Goal: Task Accomplishment & Management: Use online tool/utility

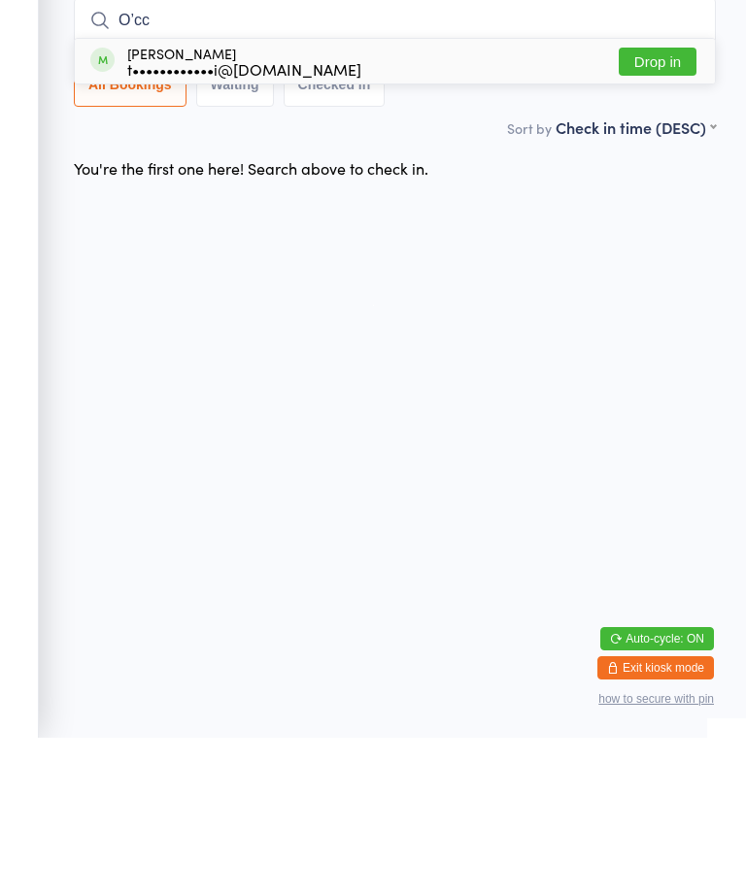
type input "O’cc"
click at [657, 204] on button "Drop in" at bounding box center [658, 218] width 78 height 28
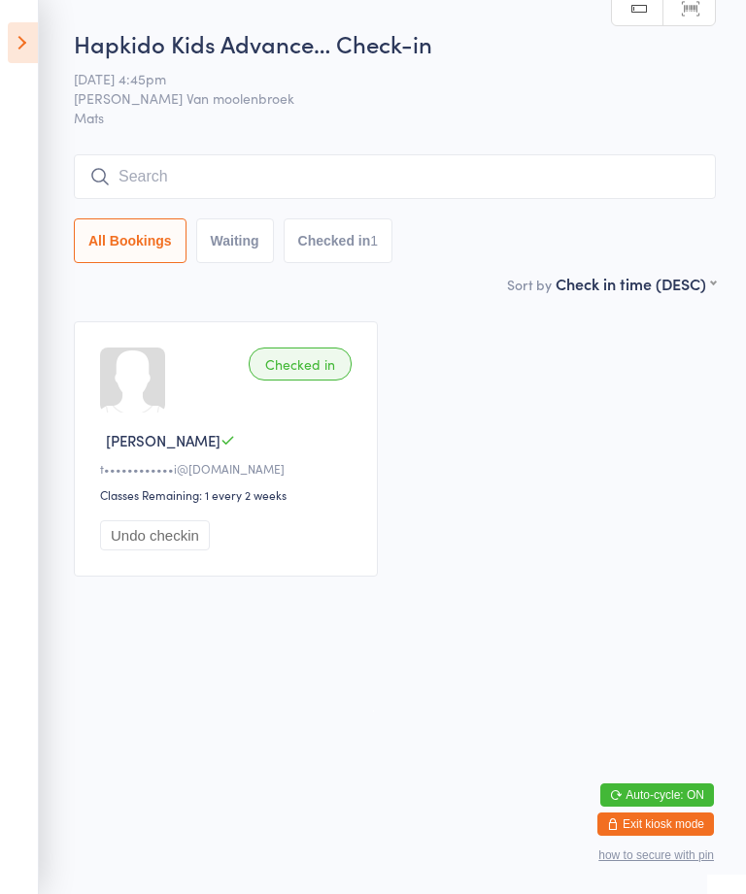
click at [25, 36] on icon at bounding box center [23, 42] width 30 height 41
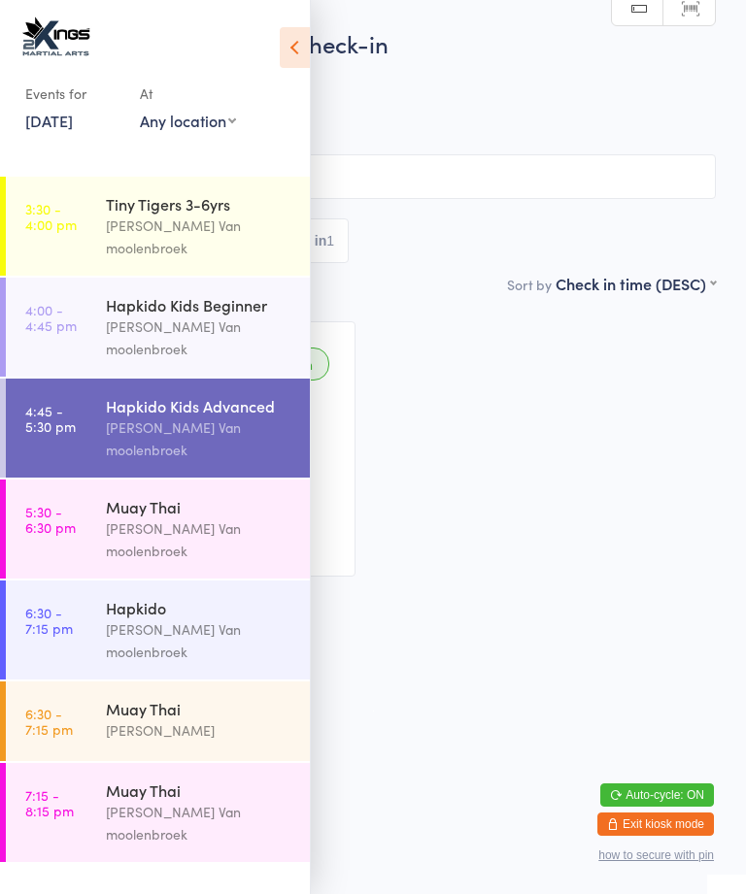
click at [159, 619] on div "[PERSON_NAME] Van moolenbroek" at bounding box center [199, 641] width 187 height 45
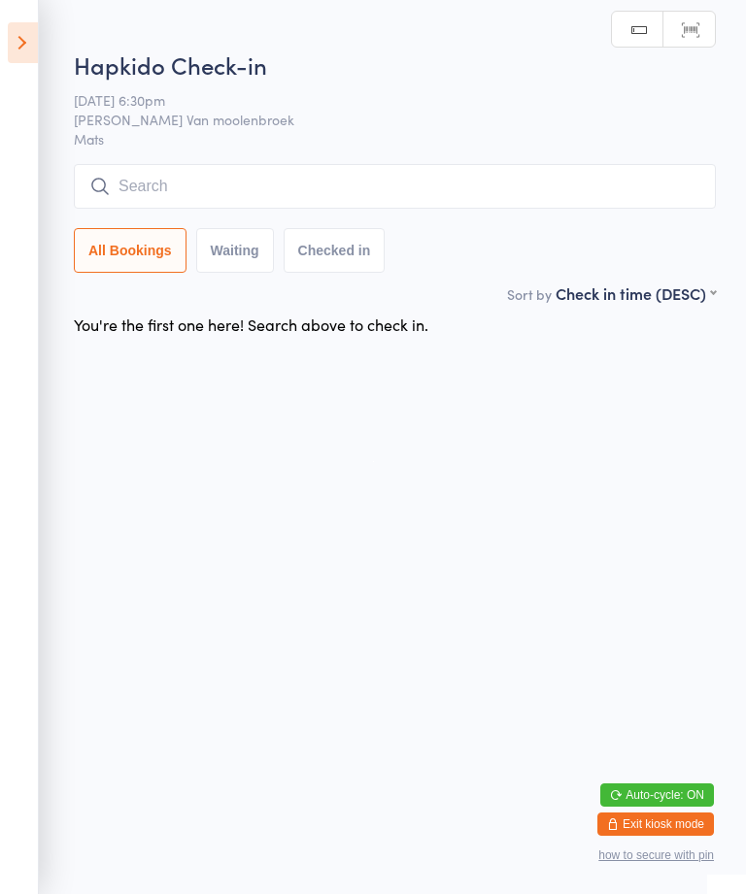
click at [185, 185] on input "search" at bounding box center [395, 186] width 642 height 45
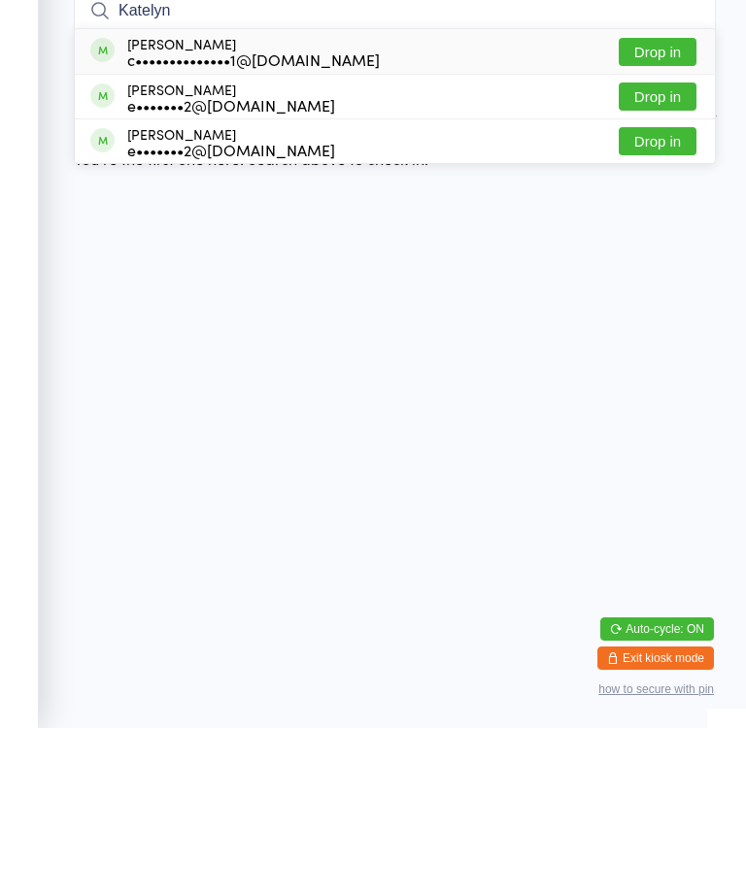
type input "Katelyn"
click at [157, 218] on div "c••••••••••••••1@[DOMAIN_NAME]" at bounding box center [253, 226] width 253 height 16
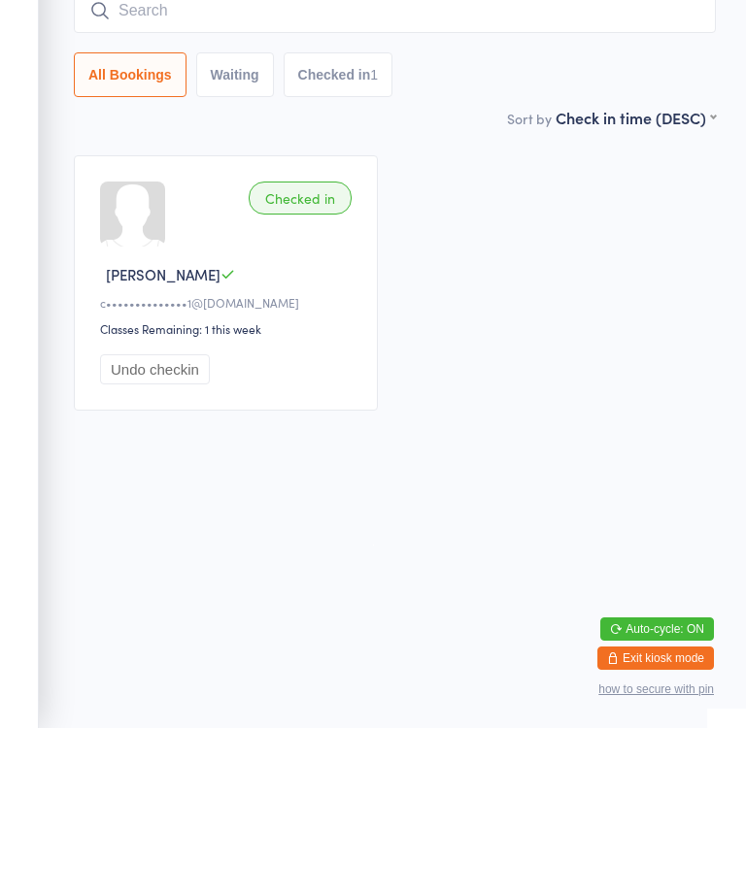
click at [472, 436] on div "Checked in [PERSON_NAME] L c••••••••••••••1@[DOMAIN_NAME] Classes Remaining: 1 …" at bounding box center [394, 449] width 677 height 290
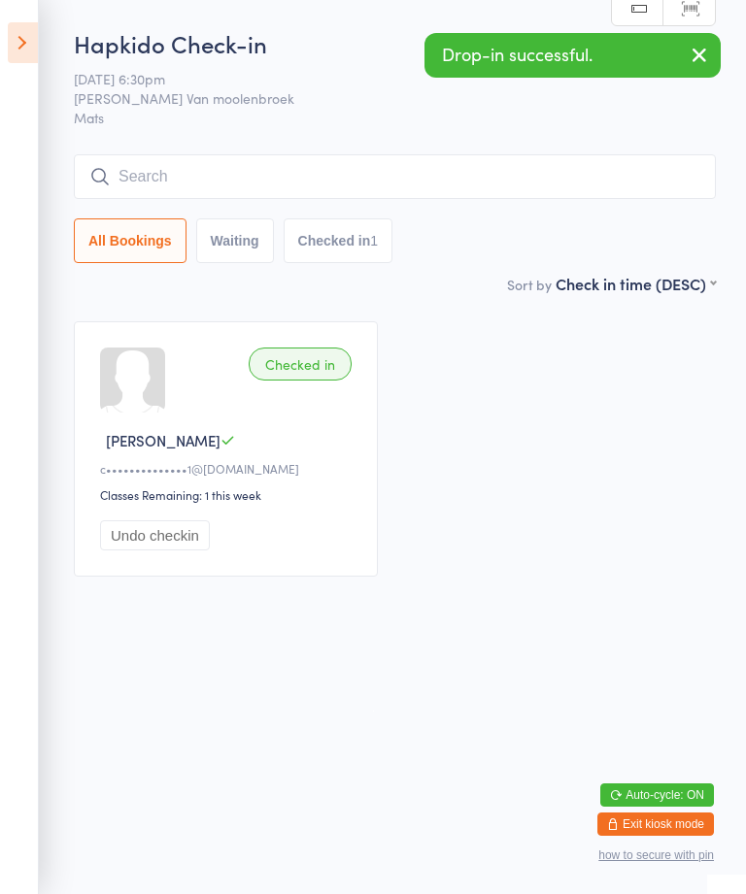
click at [24, 36] on icon at bounding box center [23, 42] width 30 height 41
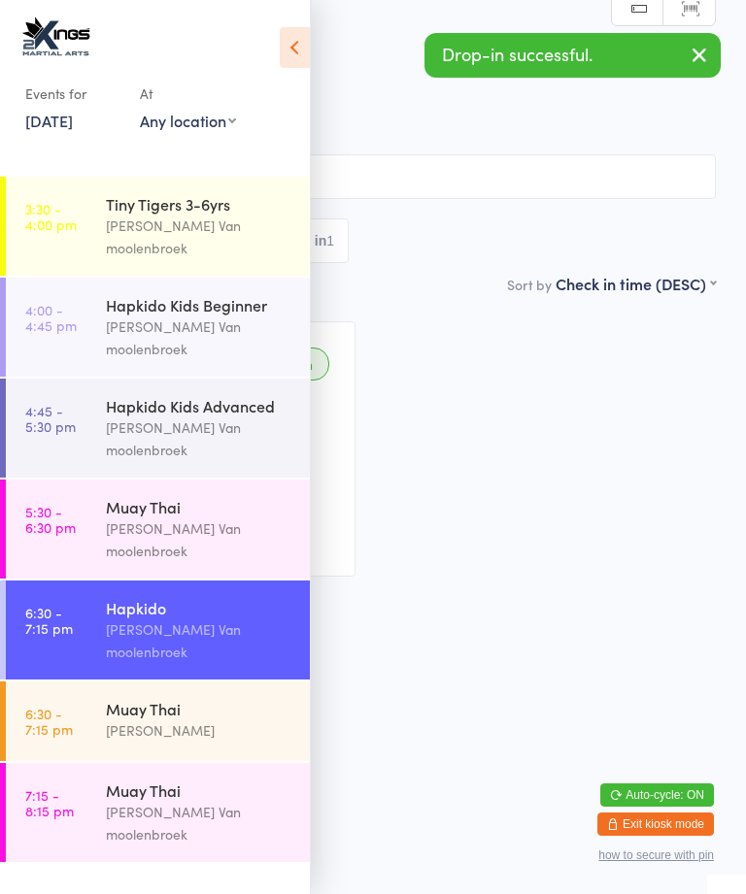
click at [95, 480] on link "5:30 - 6:30 pm Muay Thai [PERSON_NAME]" at bounding box center [158, 529] width 304 height 99
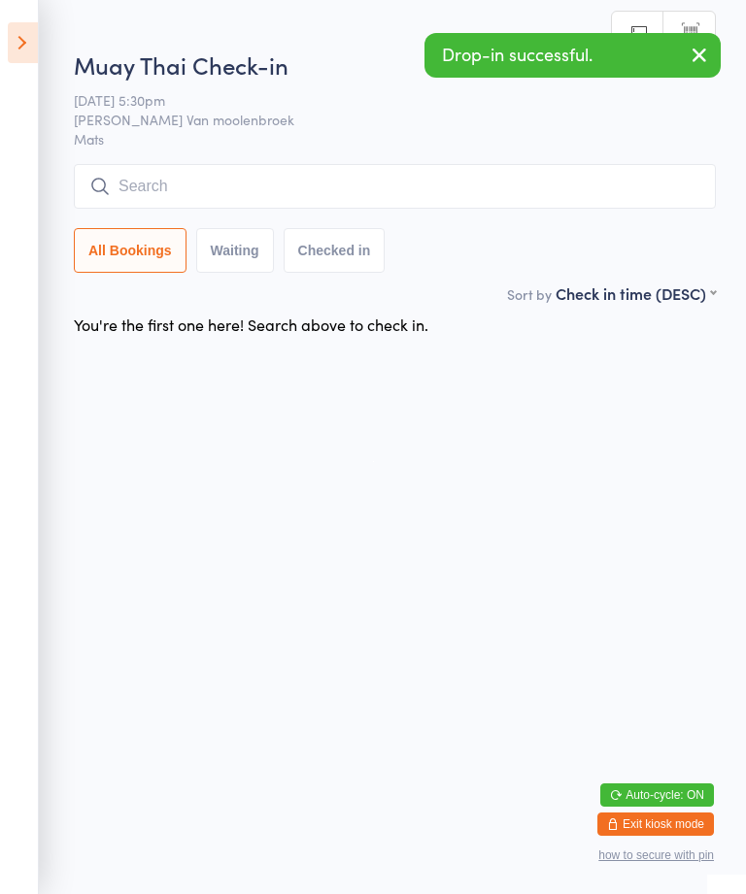
click at [24, 39] on icon at bounding box center [23, 42] width 30 height 41
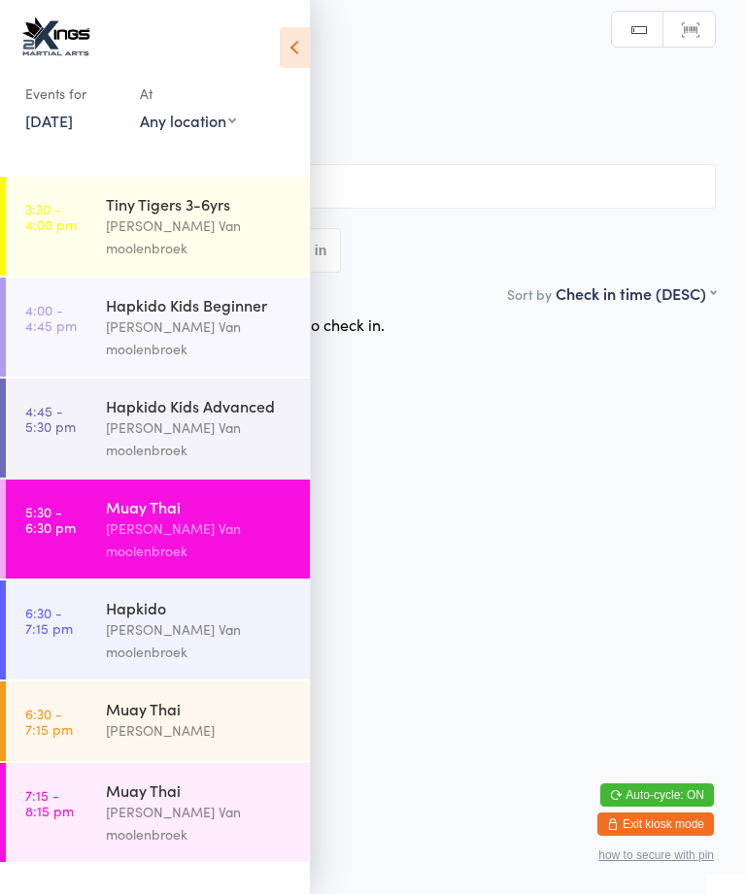
click at [103, 395] on link "4:45 - 5:30 pm Hapkido Kids Advanced [PERSON_NAME] Van moolenbroek" at bounding box center [158, 428] width 304 height 99
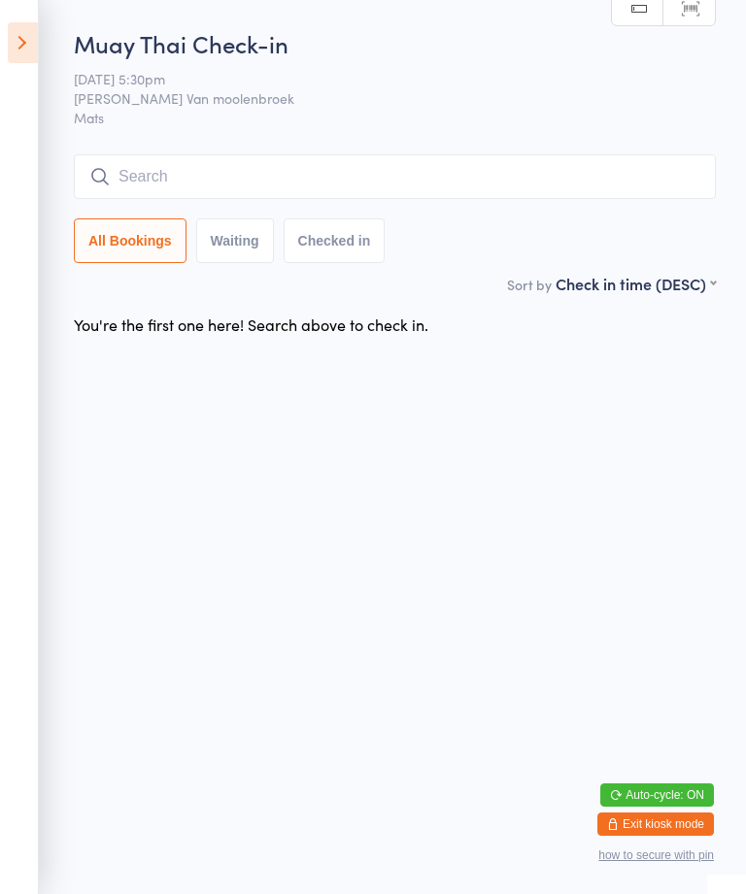
click at [261, 182] on input "search" at bounding box center [395, 176] width 642 height 45
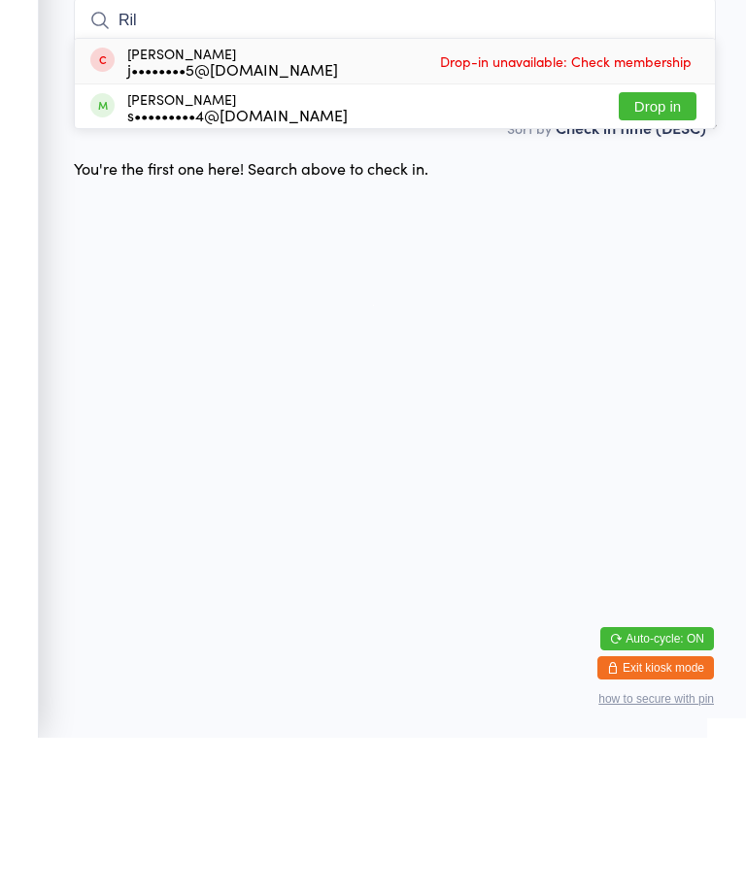
type input "Ril"
click at [662, 249] on button "Drop in" at bounding box center [658, 263] width 78 height 28
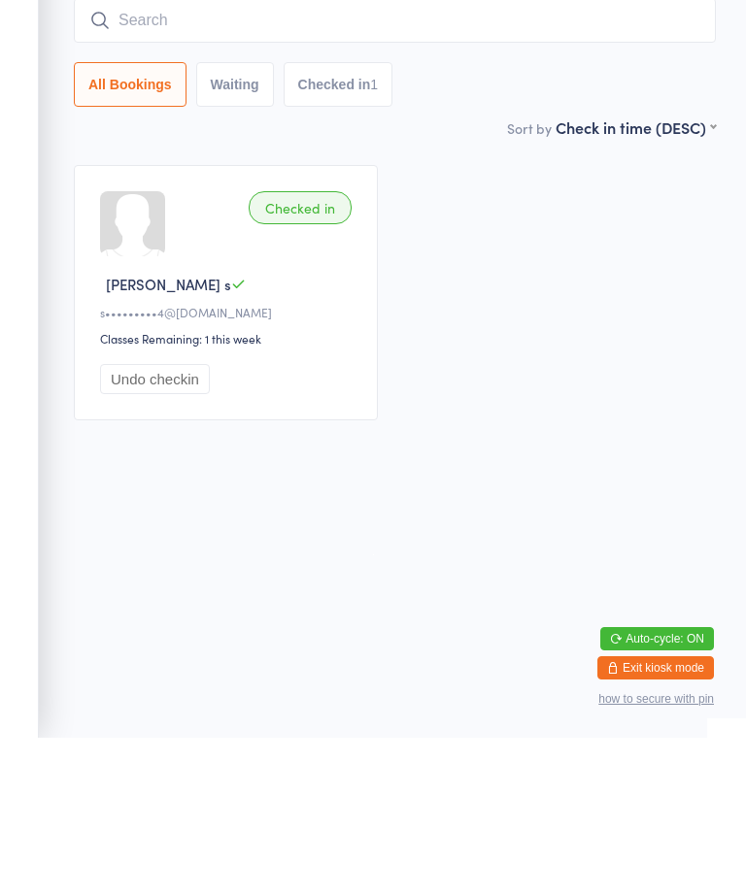
click at [609, 388] on div "Checked in [PERSON_NAME]•••••••••4@[DOMAIN_NAME] Classes Remaining: 1 this week…" at bounding box center [394, 449] width 677 height 290
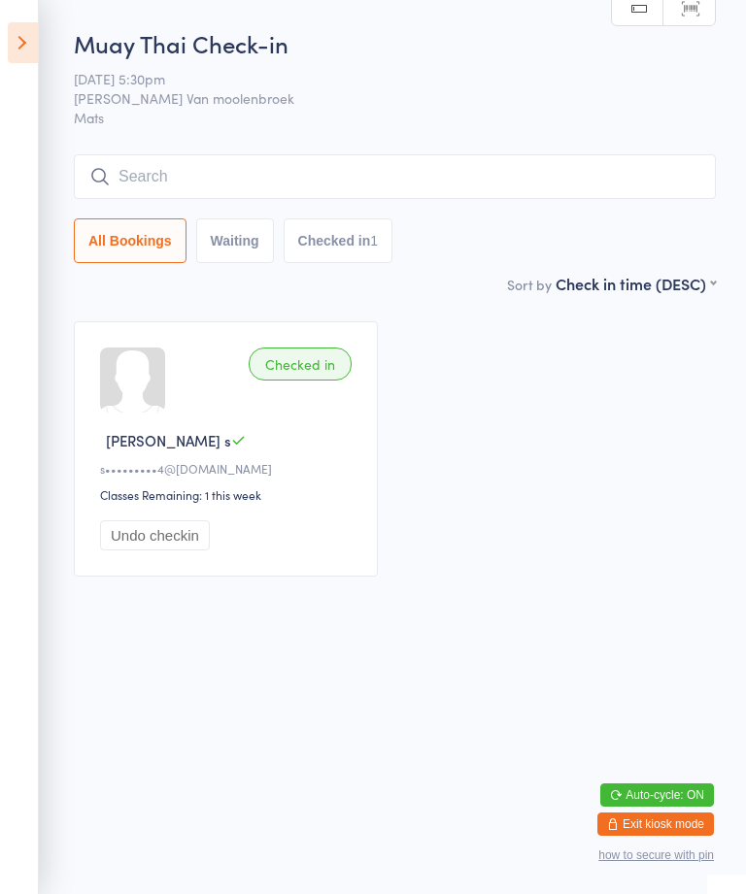
click at [258, 158] on input "search" at bounding box center [395, 176] width 642 height 45
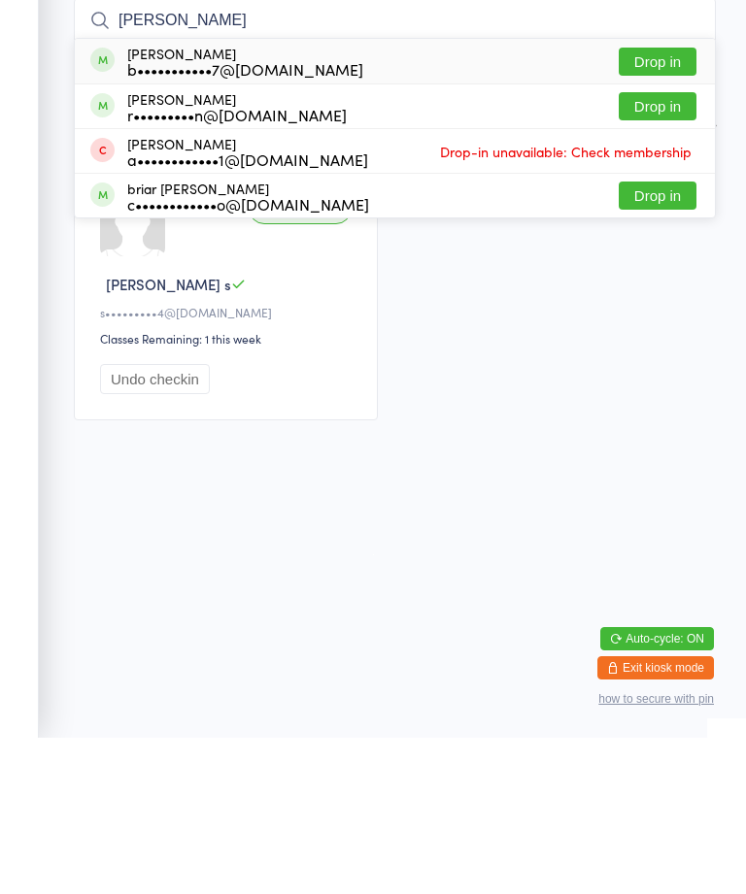
type input "[PERSON_NAME]"
click at [681, 204] on button "Drop in" at bounding box center [658, 218] width 78 height 28
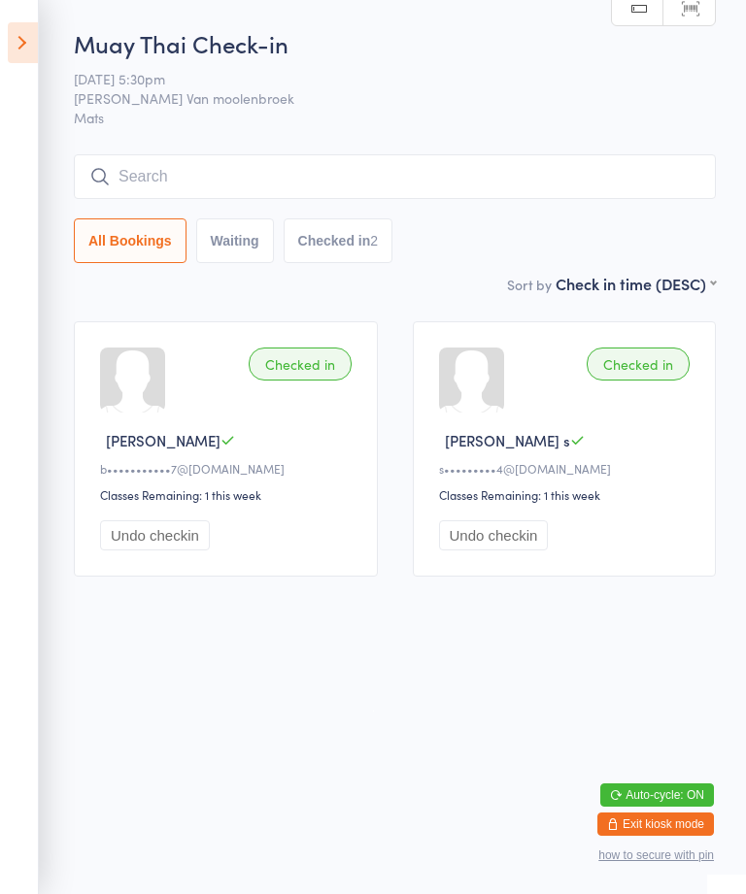
click at [326, 169] on input "search" at bounding box center [395, 176] width 642 height 45
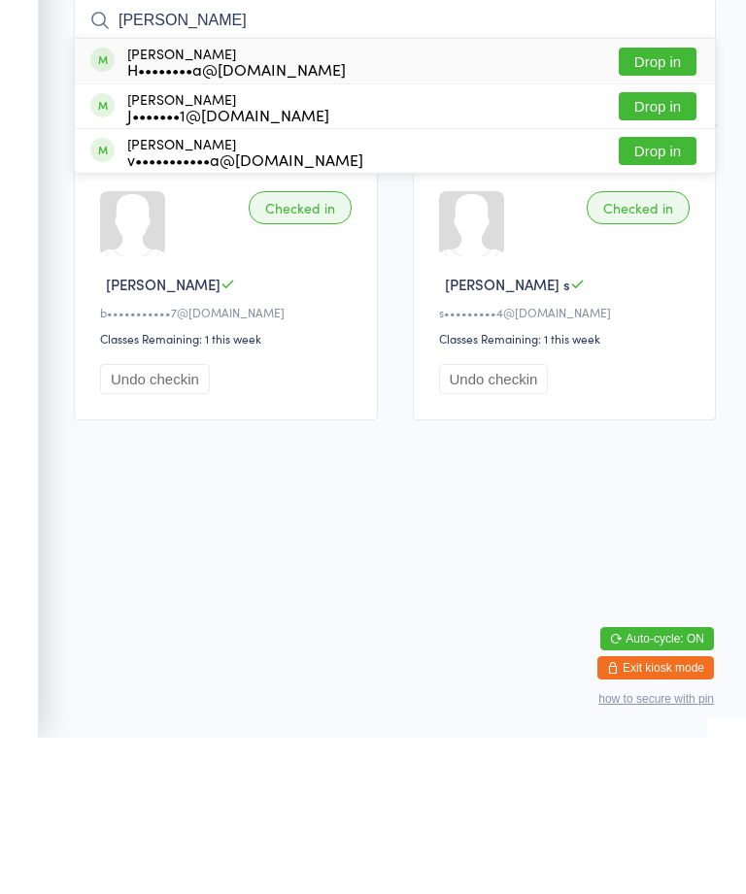
type input "[PERSON_NAME]"
click at [666, 204] on button "Drop in" at bounding box center [658, 218] width 78 height 28
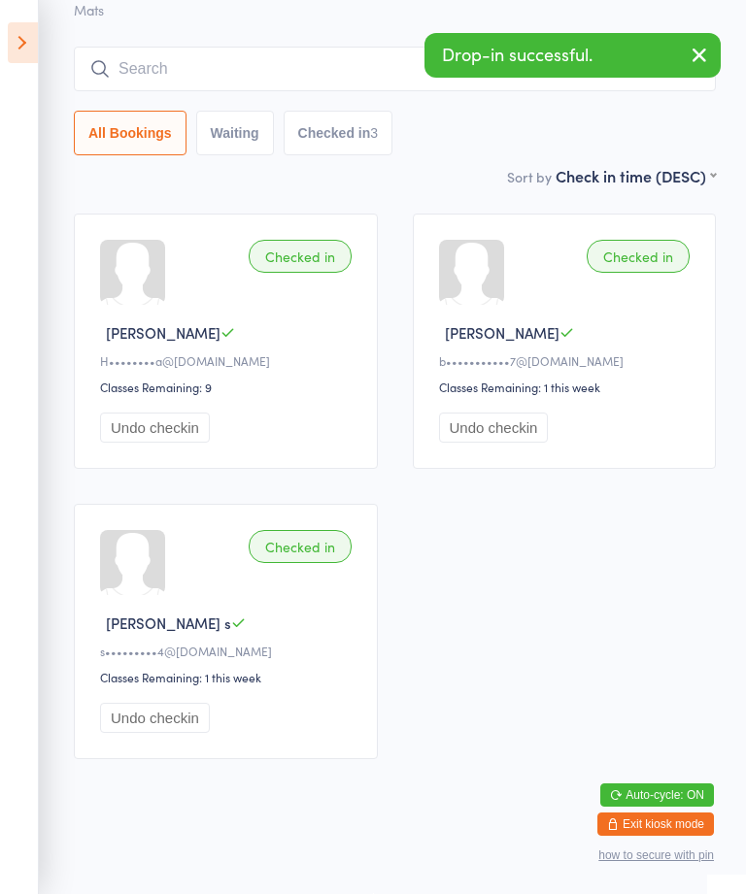
click at [660, 146] on div "Muay Thai Check-in [DATE] 5:30pm [PERSON_NAME] Van moolenbroek Mats Manual sear…" at bounding box center [395, 42] width 642 height 246
click at [198, 91] on input "search" at bounding box center [395, 69] width 642 height 45
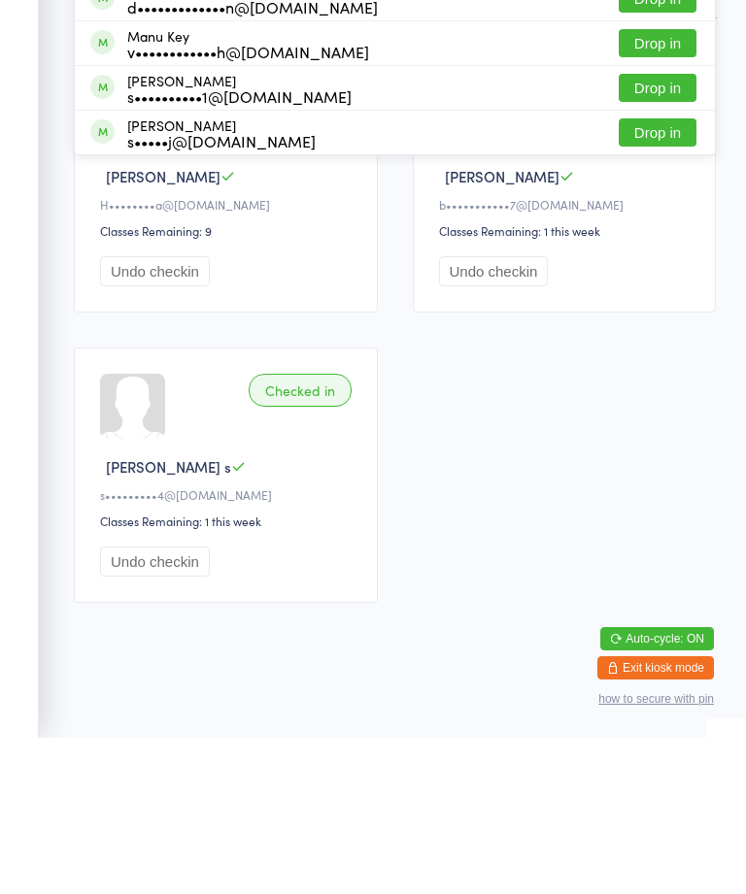
click at [663, 47] on input "Max" at bounding box center [395, 69] width 642 height 45
type input "Max"
click at [675, 96] on button "Drop in" at bounding box center [658, 110] width 78 height 28
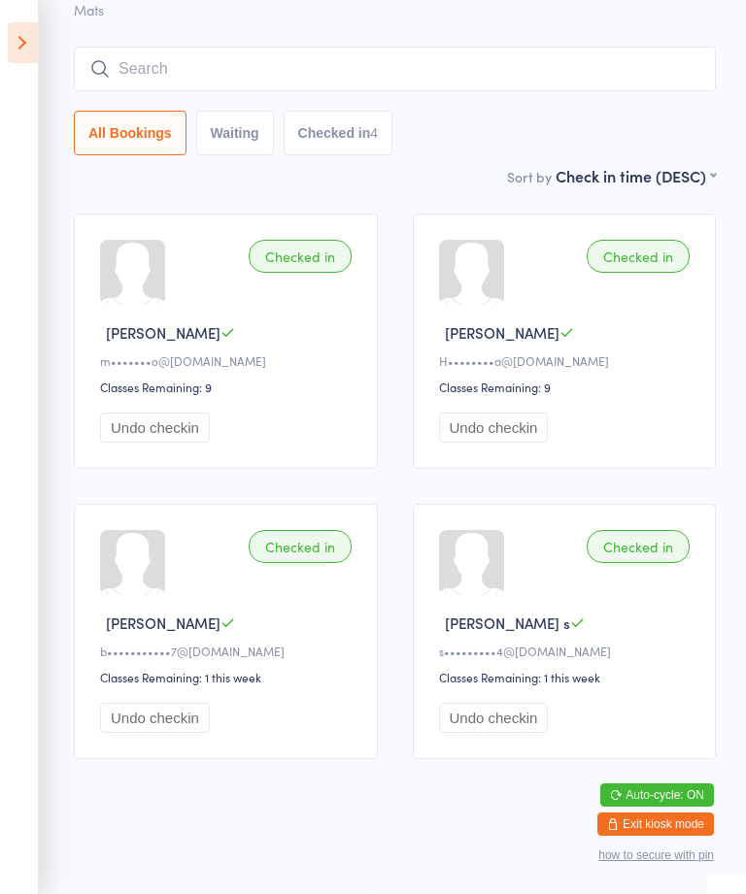
click at [28, 42] on icon at bounding box center [23, 42] width 30 height 41
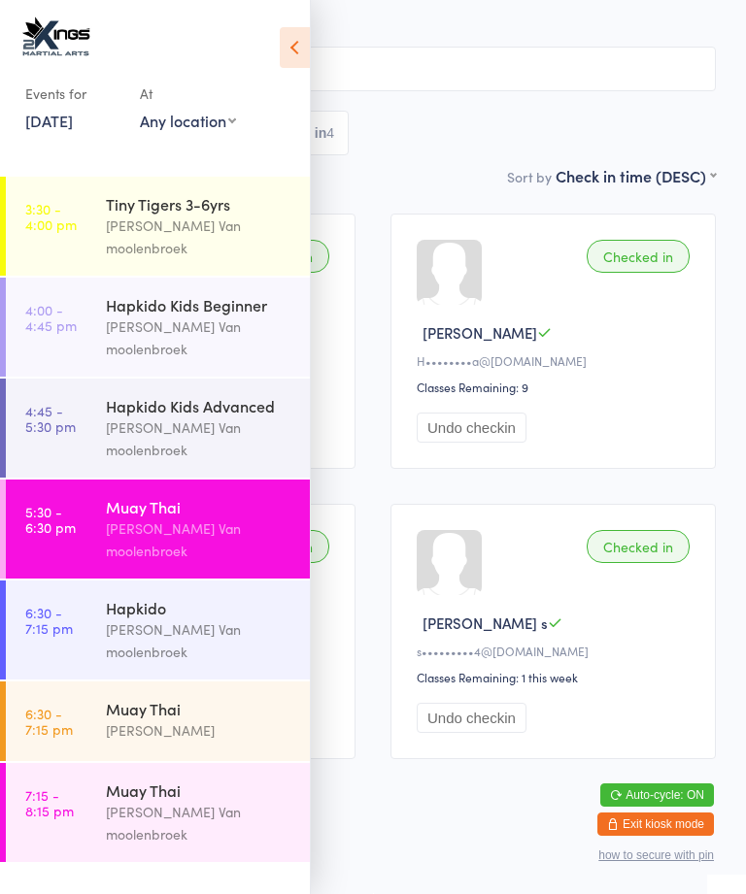
click at [289, 27] on icon at bounding box center [295, 47] width 30 height 41
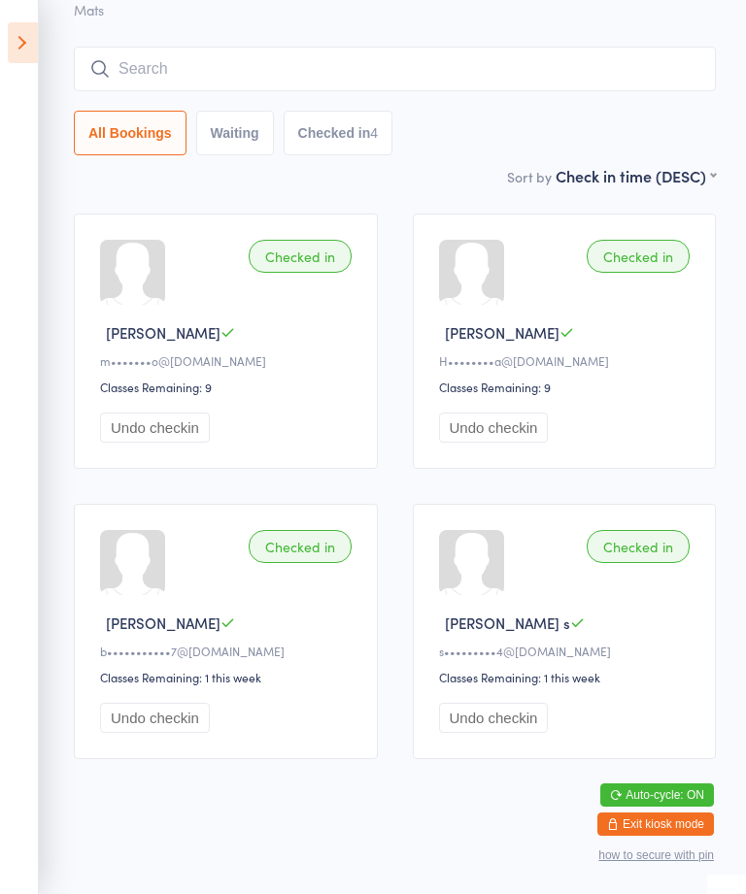
click at [379, 47] on input "search" at bounding box center [395, 69] width 642 height 45
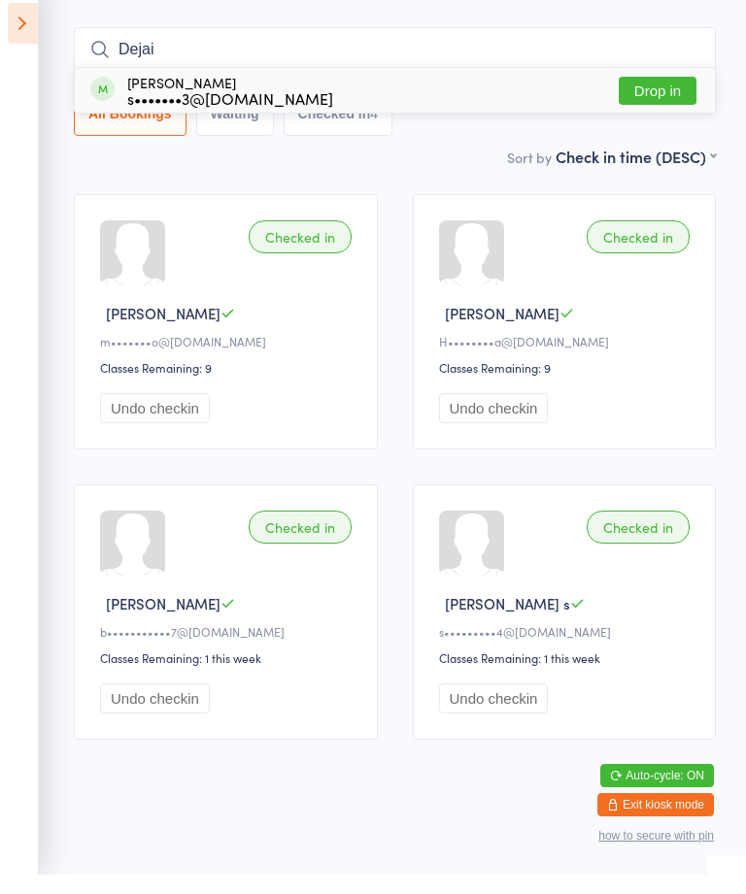
type input "Dejai"
click at [658, 96] on button "Drop in" at bounding box center [658, 110] width 78 height 28
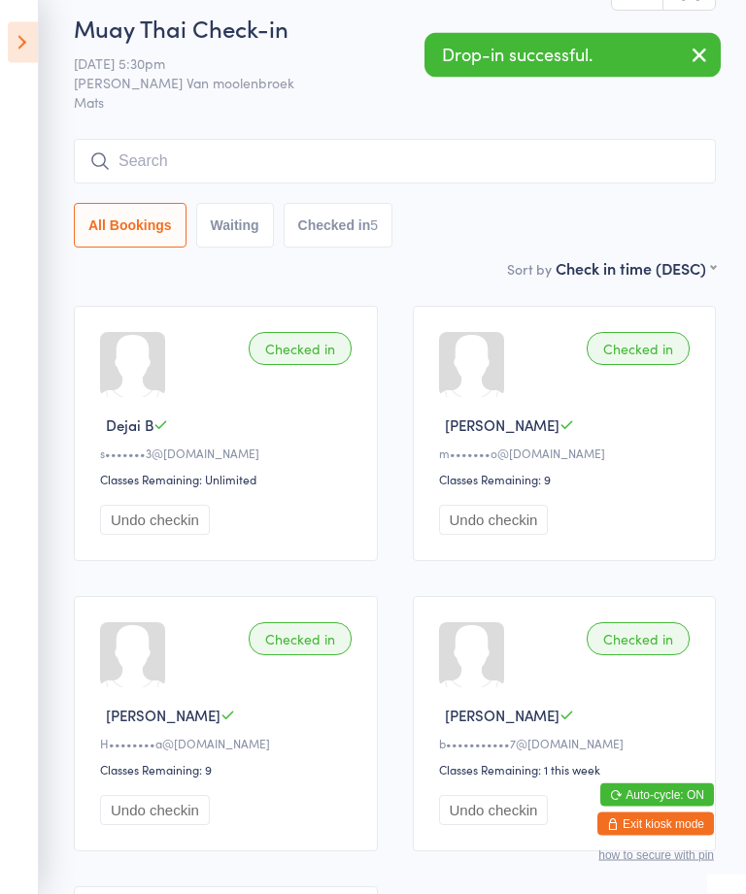
scroll to position [0, 0]
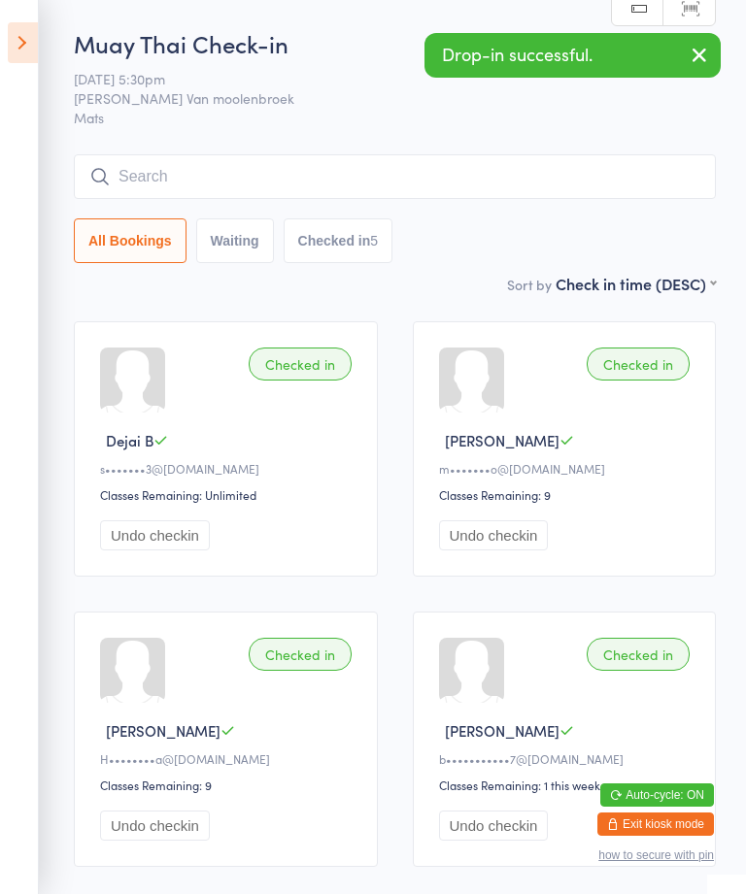
click at [311, 162] on input "search" at bounding box center [395, 176] width 642 height 45
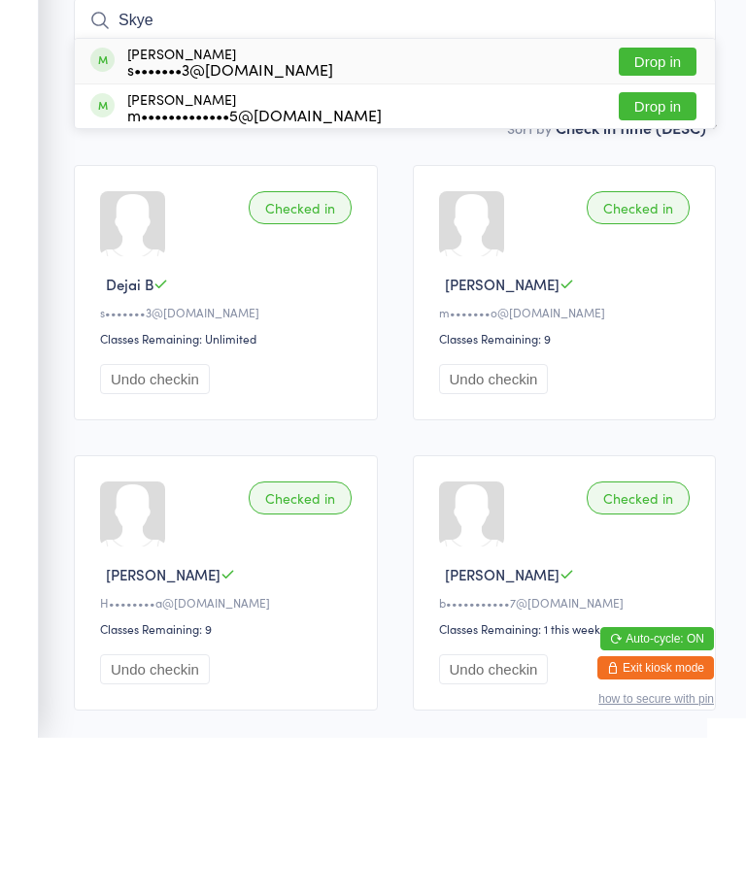
type input "Skye"
click at [670, 204] on button "Drop in" at bounding box center [658, 218] width 78 height 28
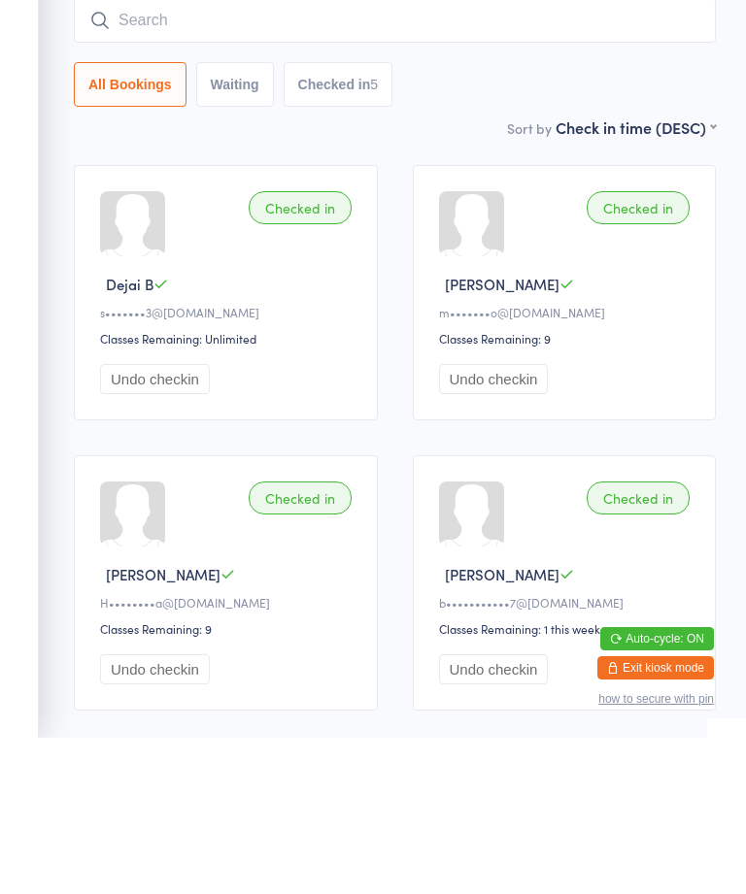
scroll to position [156, 0]
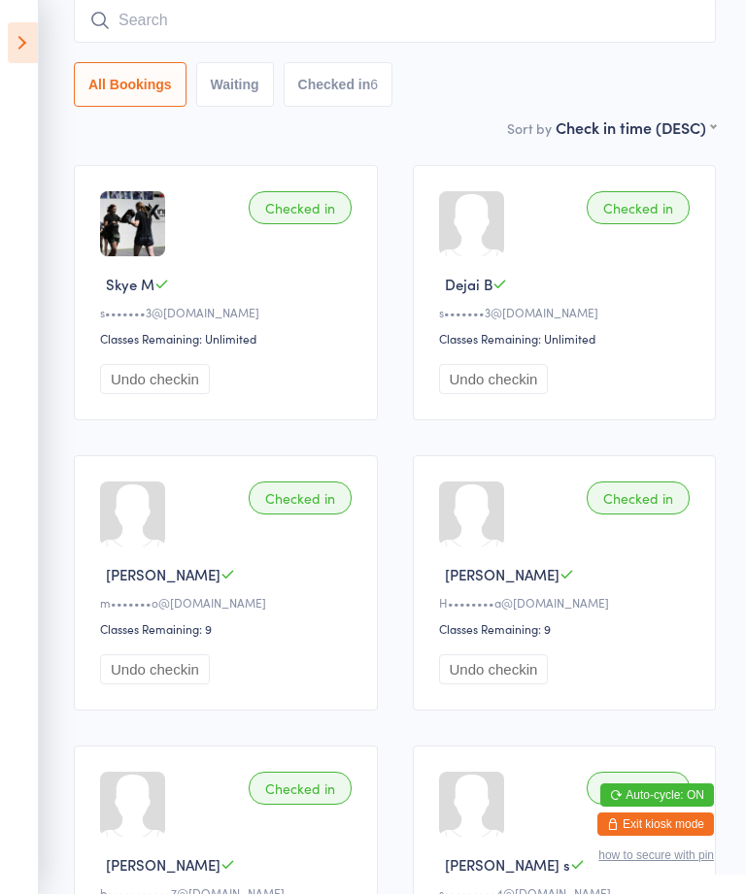
click at [601, 12] on input "search" at bounding box center [395, 20] width 642 height 45
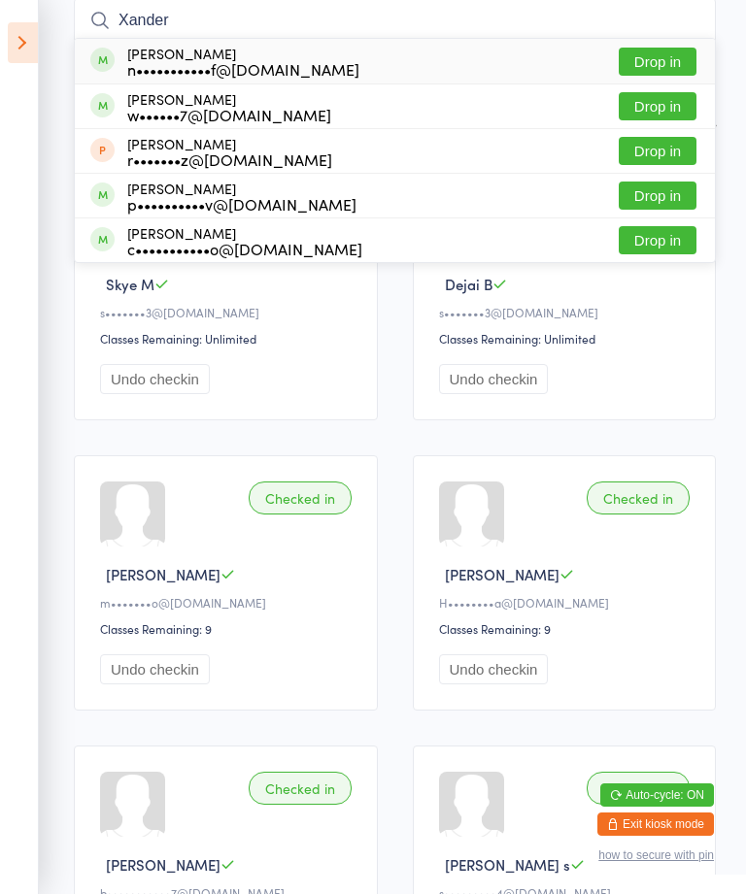
type input "Xander"
click at [664, 52] on button "Drop in" at bounding box center [658, 62] width 78 height 28
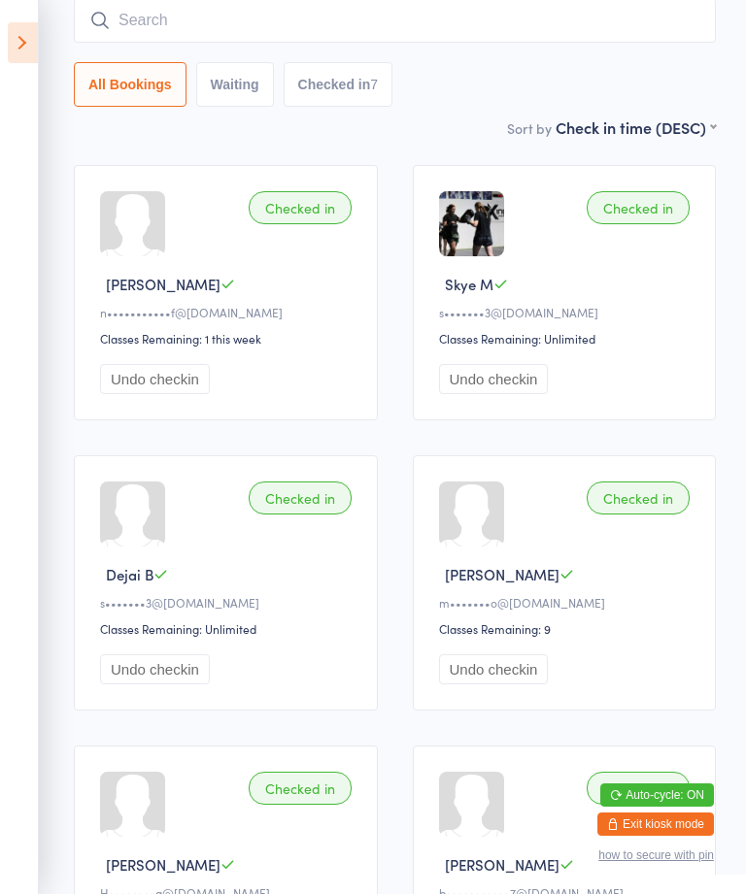
click at [105, 9] on input "search" at bounding box center [395, 20] width 642 height 45
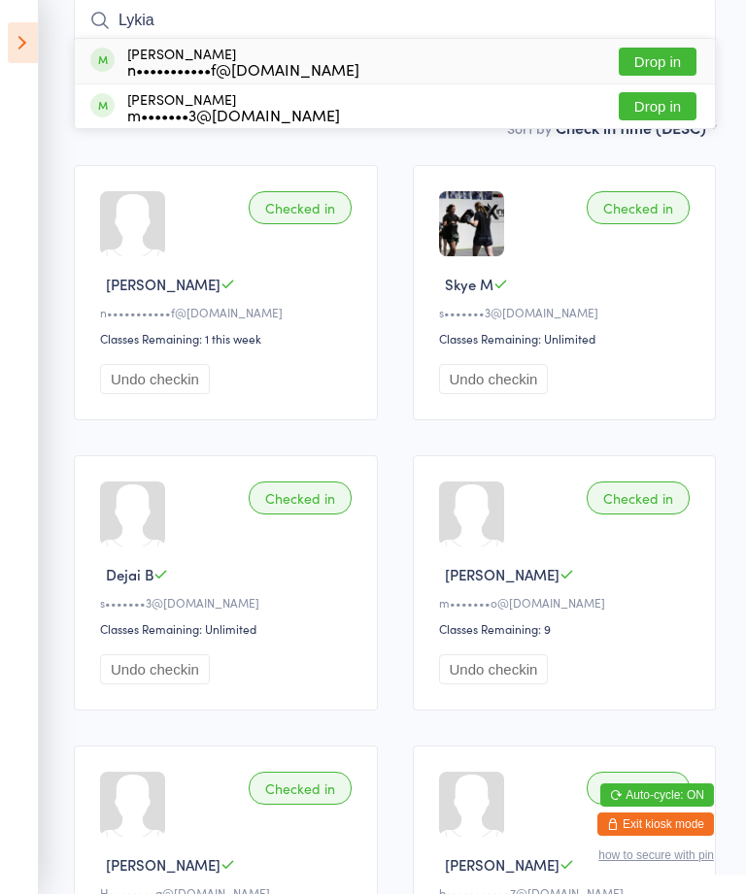
type input "Lykia"
click at [671, 50] on button "Drop in" at bounding box center [658, 62] width 78 height 28
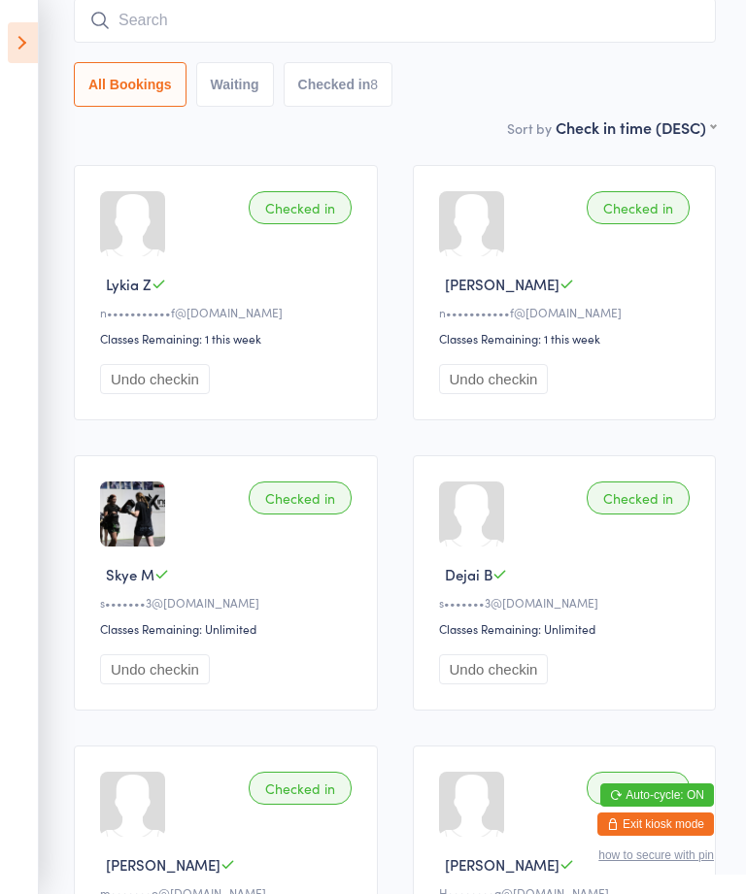
click at [147, 22] on input "search" at bounding box center [395, 20] width 642 height 45
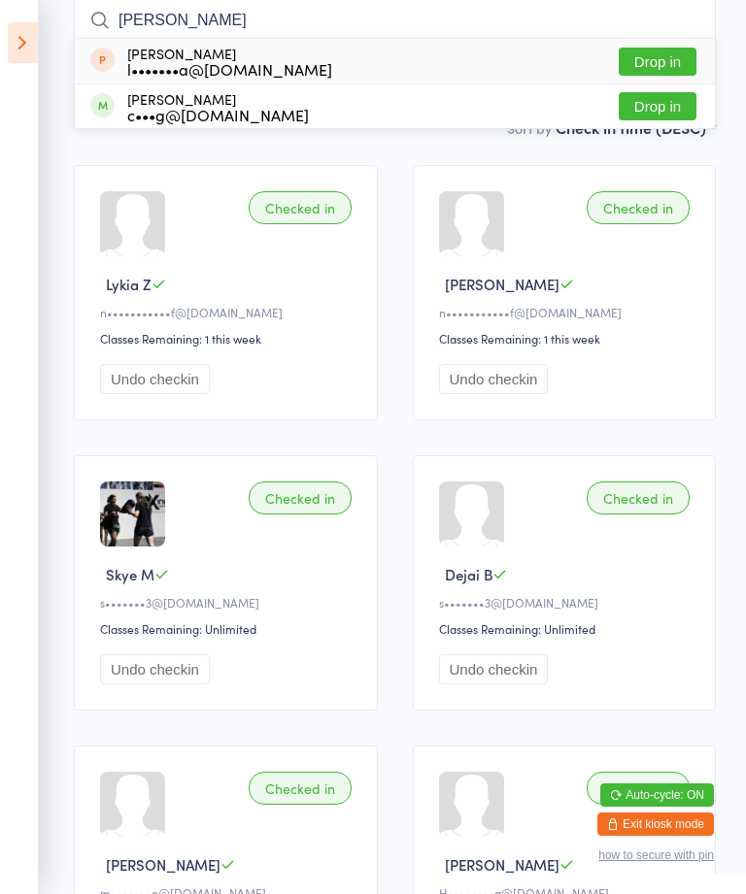
type input "[PERSON_NAME]"
click at [164, 63] on div "l•••••••a@[DOMAIN_NAME]" at bounding box center [229, 69] width 205 height 16
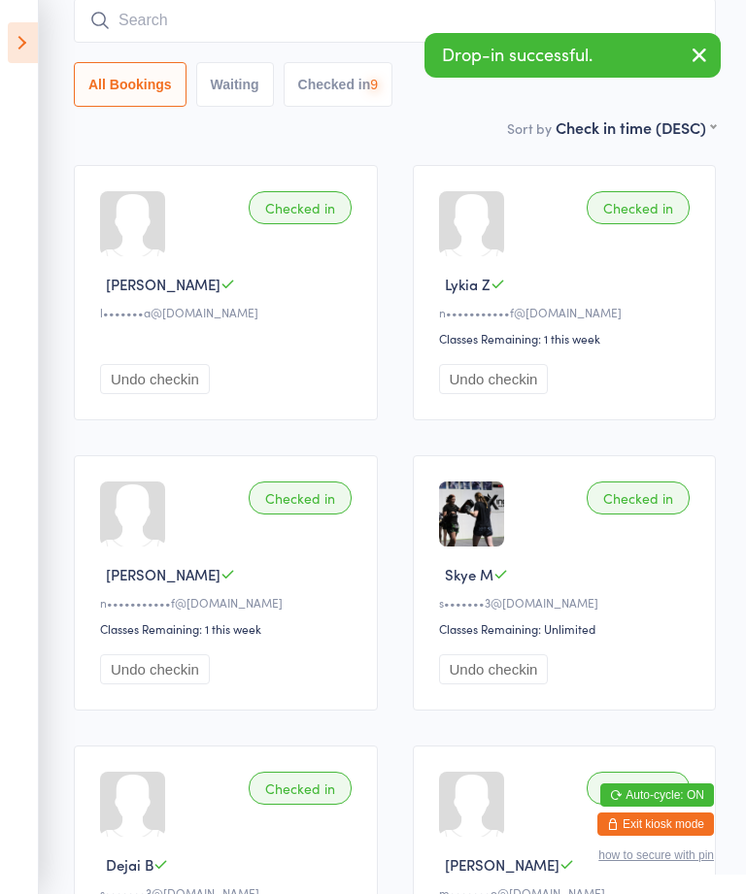
click at [146, 26] on input "search" at bounding box center [395, 20] width 642 height 45
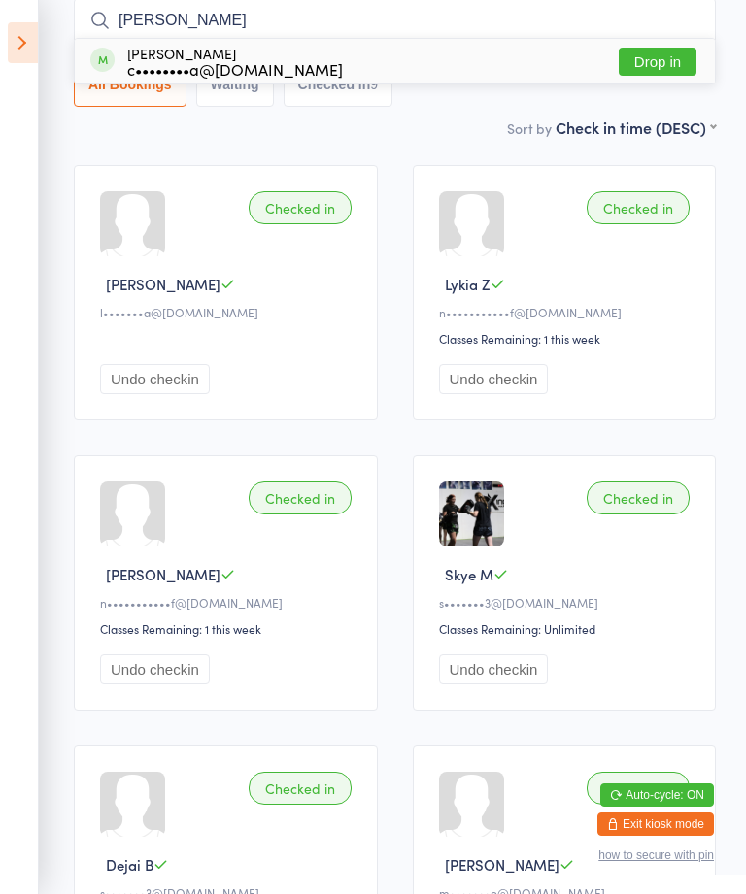
type input "[PERSON_NAME]"
click at [142, 65] on div "c••••••••a@[DOMAIN_NAME]" at bounding box center [235, 69] width 216 height 16
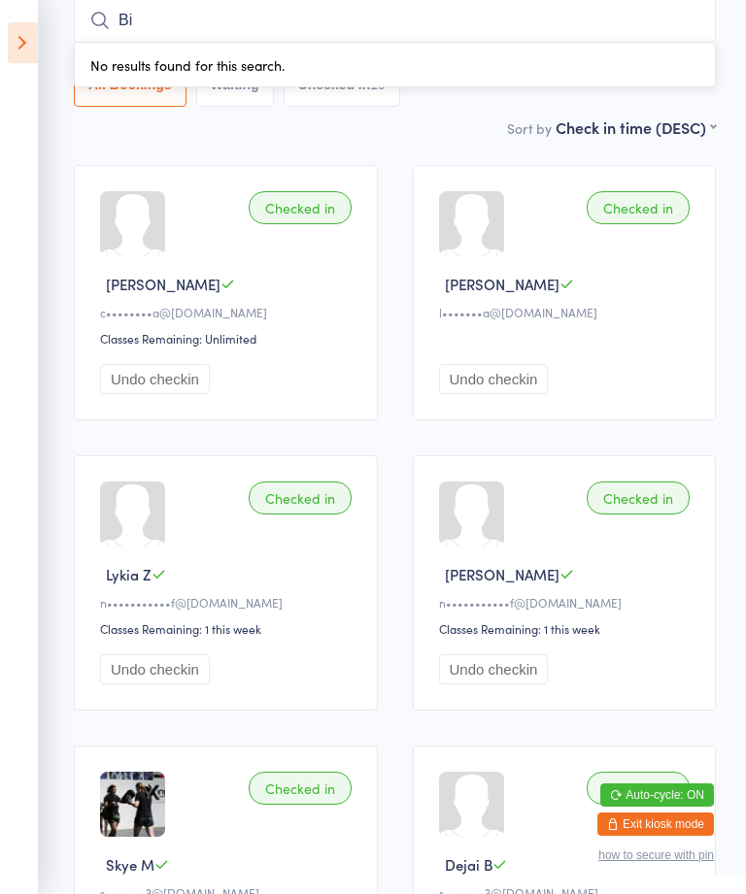
type input "B"
